Goal: Navigation & Orientation: Find specific page/section

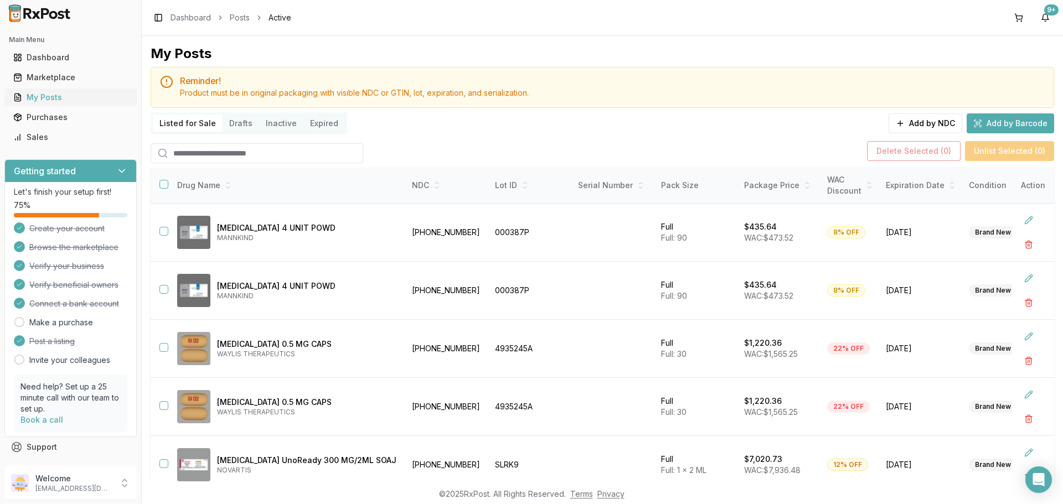
click at [97, 99] on div "My Posts" at bounding box center [70, 97] width 115 height 11
click at [92, 96] on div "My Posts" at bounding box center [70, 97] width 115 height 11
click at [80, 95] on div "My Posts" at bounding box center [70, 97] width 115 height 11
